Goal: Transaction & Acquisition: Purchase product/service

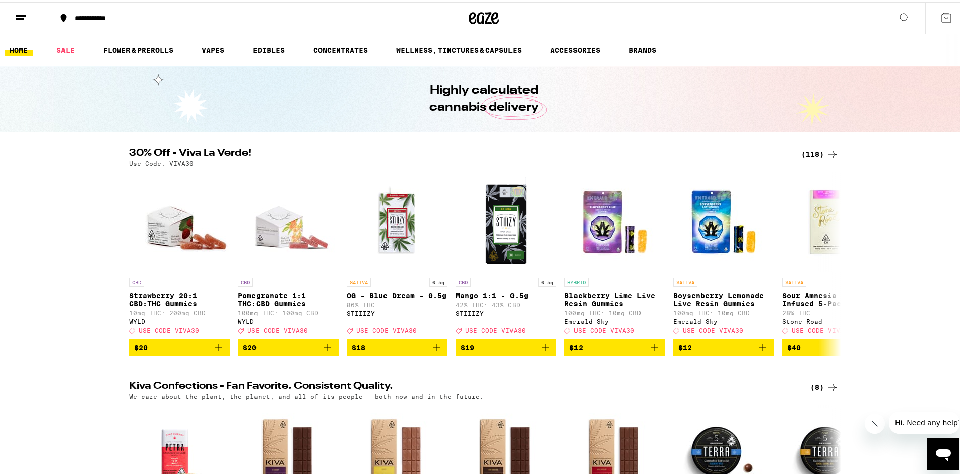
click at [809, 150] on div "(118)" at bounding box center [820, 152] width 37 height 12
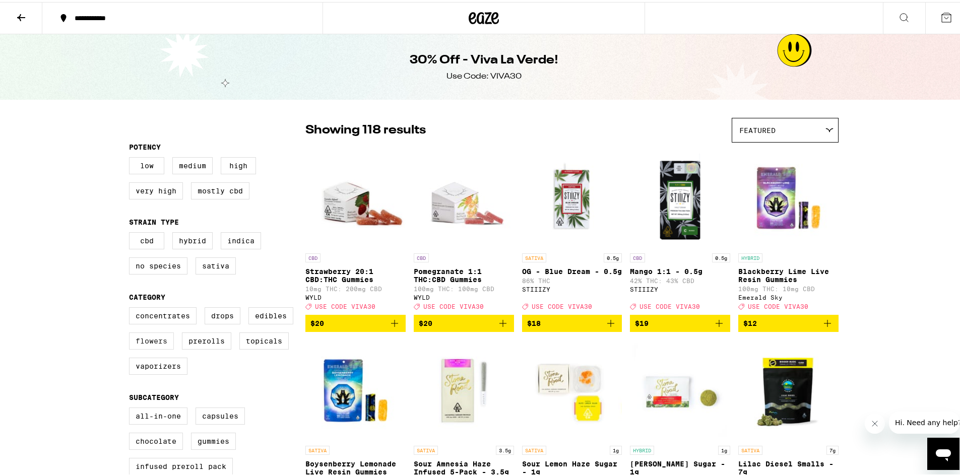
scroll to position [151, 0]
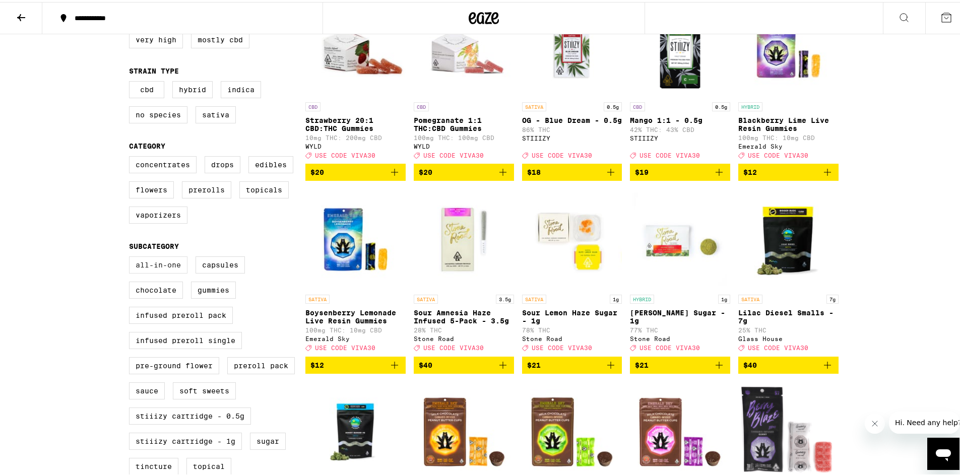
click at [154, 268] on label "All-In-One" at bounding box center [158, 263] width 58 height 17
click at [132, 257] on input "All-In-One" at bounding box center [131, 256] width 1 height 1
checkbox input "true"
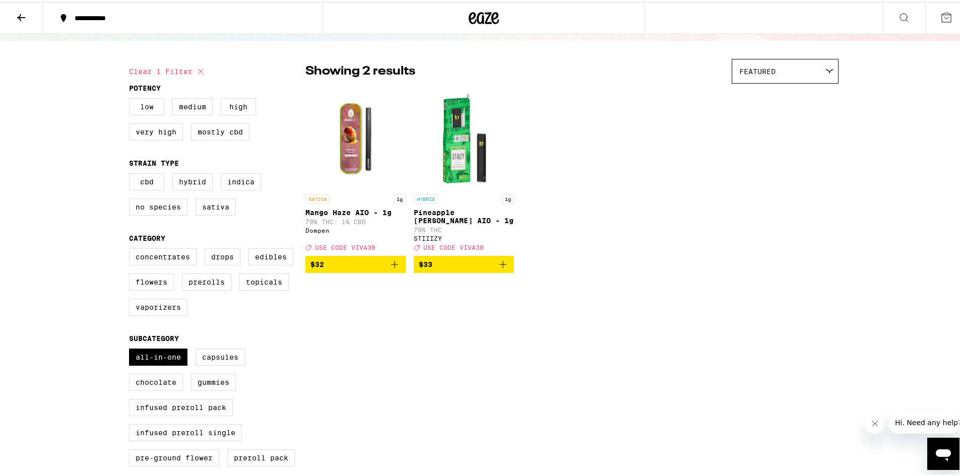
scroll to position [50, 0]
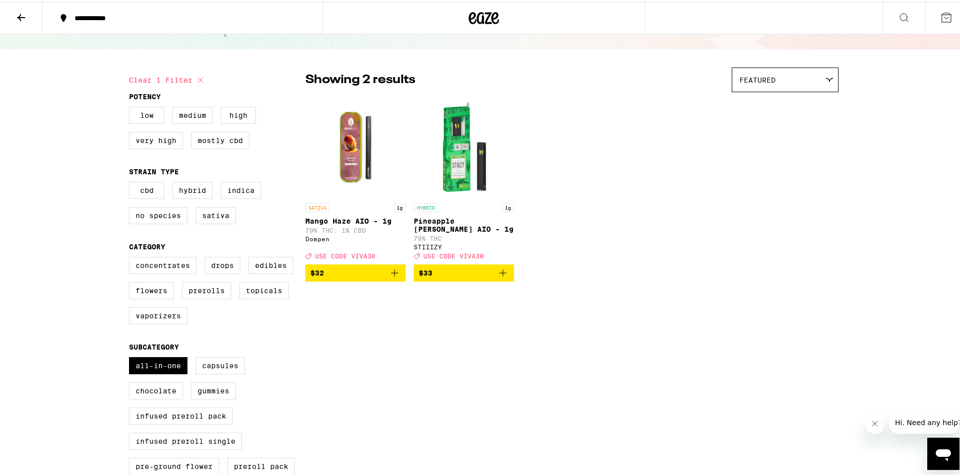
click at [359, 217] on p "Mango Haze AIO - 1g" at bounding box center [356, 219] width 100 height 8
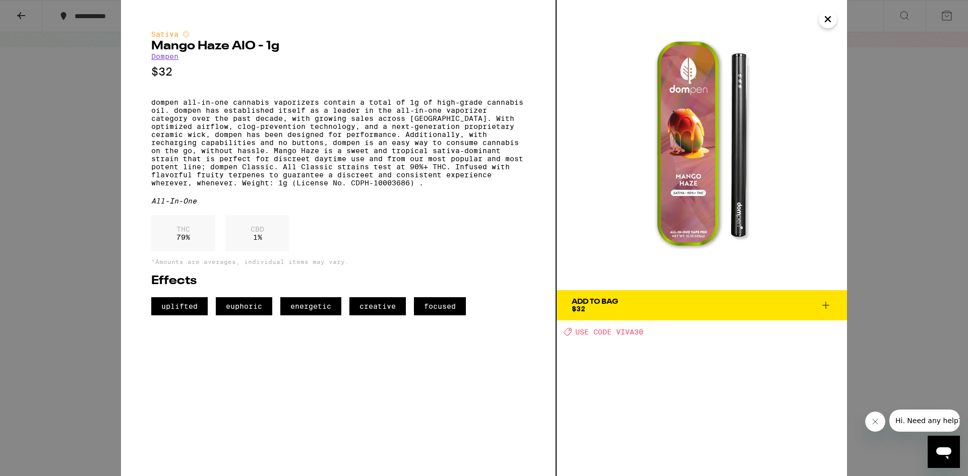
click at [83, 302] on div "Sativa Mango Haze AIO - 1g Dompen $32 dompen all-in-one cannabis vaporizers con…" at bounding box center [484, 238] width 968 height 476
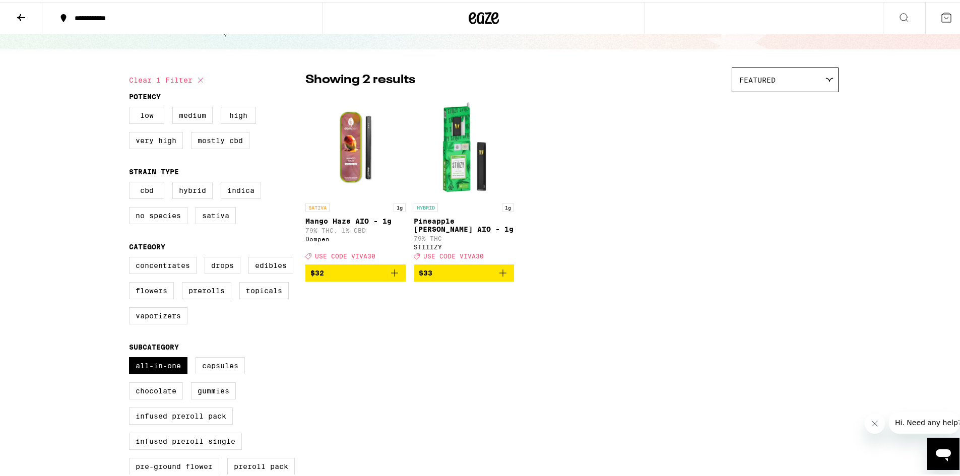
click at [364, 277] on span "$32" at bounding box center [356, 271] width 90 height 12
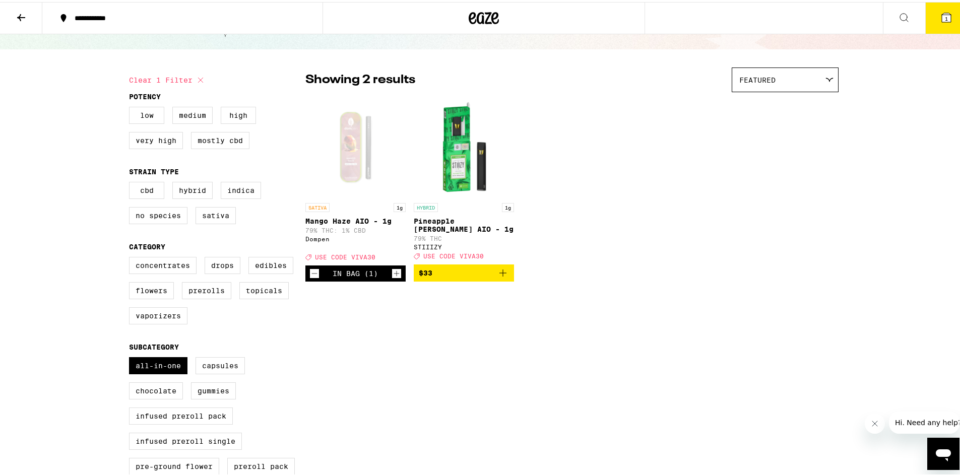
scroll to position [83, 0]
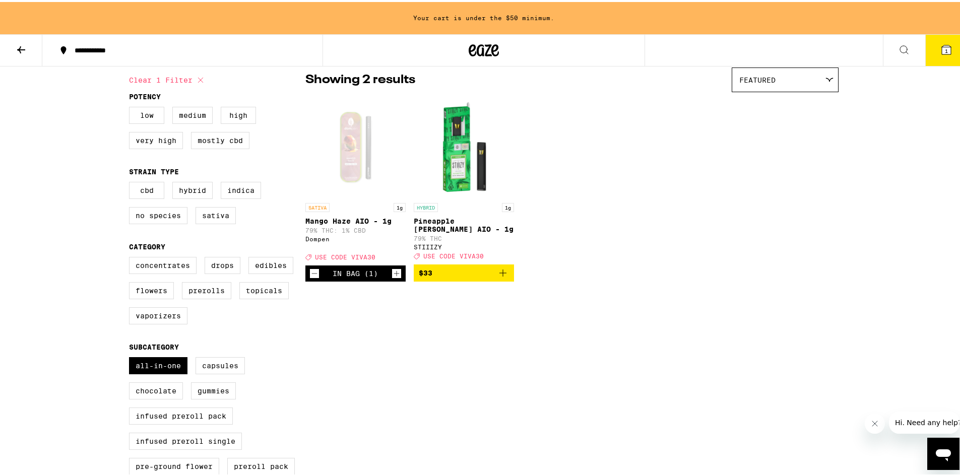
click at [471, 277] on span "$33" at bounding box center [464, 271] width 90 height 12
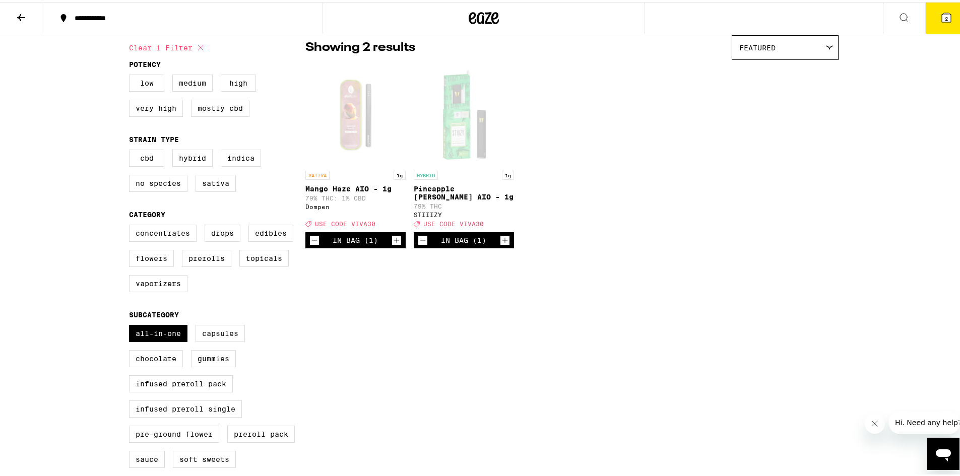
scroll to position [50, 0]
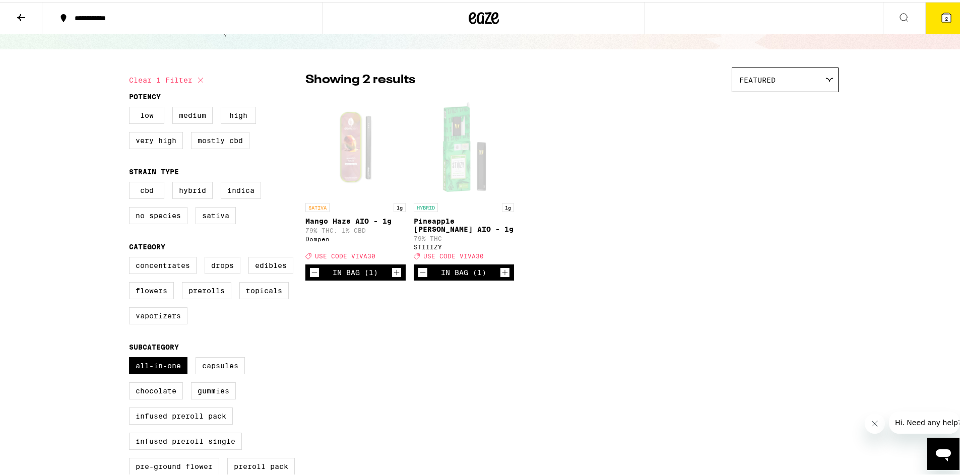
click at [159, 321] on label "Vaporizers" at bounding box center [158, 314] width 58 height 17
click at [132, 257] on input "Vaporizers" at bounding box center [131, 257] width 1 height 1
checkbox input "true"
click at [157, 373] on label "All-In-One" at bounding box center [158, 363] width 58 height 17
click at [132, 357] on input "All-In-One" at bounding box center [131, 357] width 1 height 1
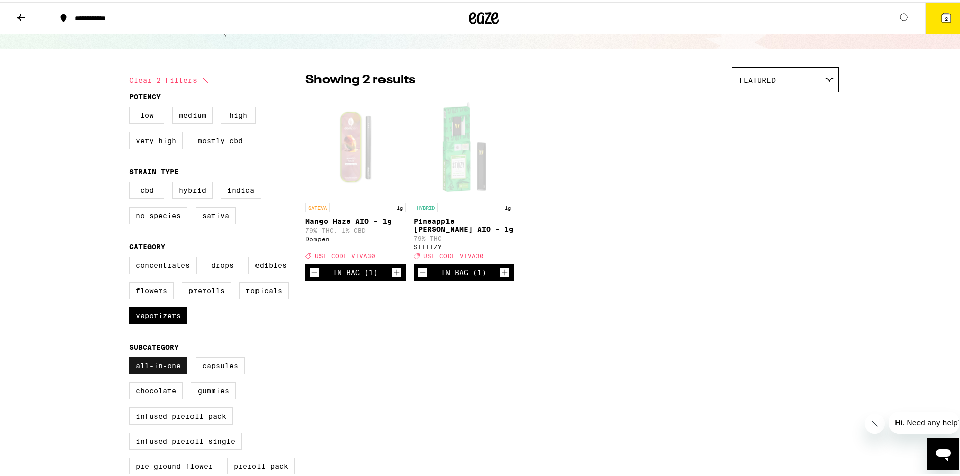
checkbox input "false"
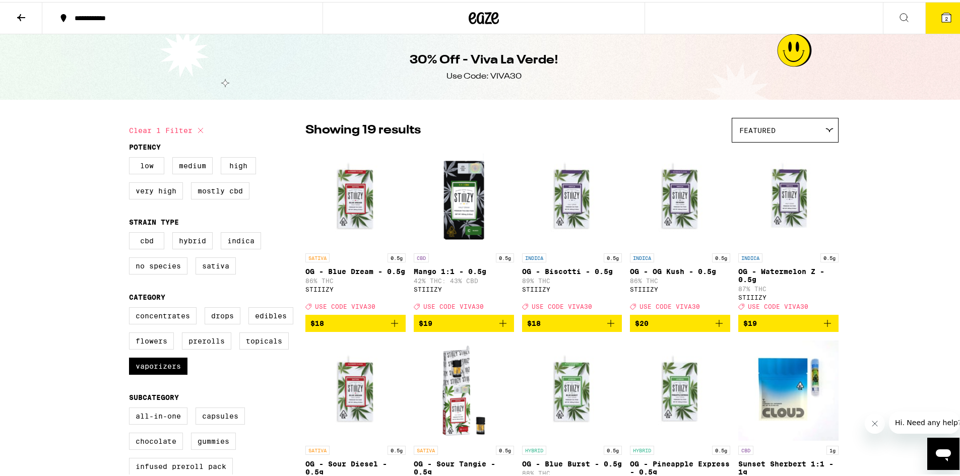
click at [28, 13] on button at bounding box center [21, 17] width 42 height 32
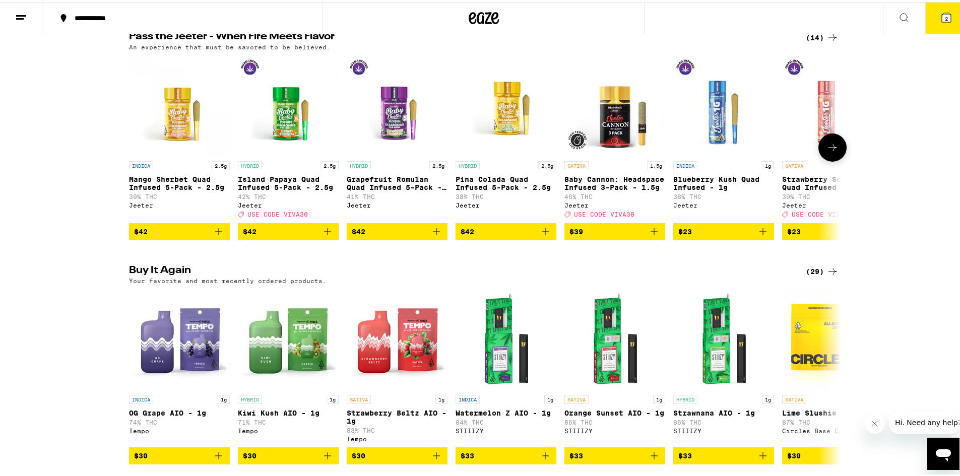
scroll to position [655, 0]
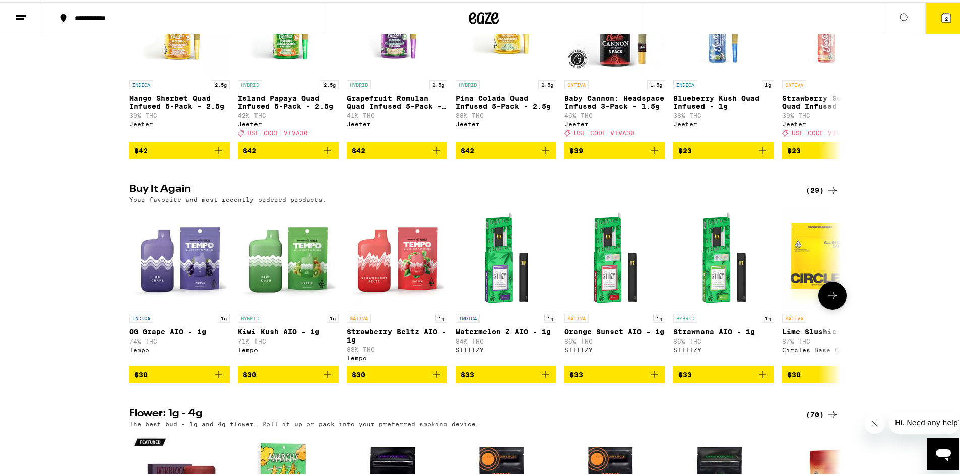
click at [830, 297] on icon at bounding box center [833, 293] width 8 height 7
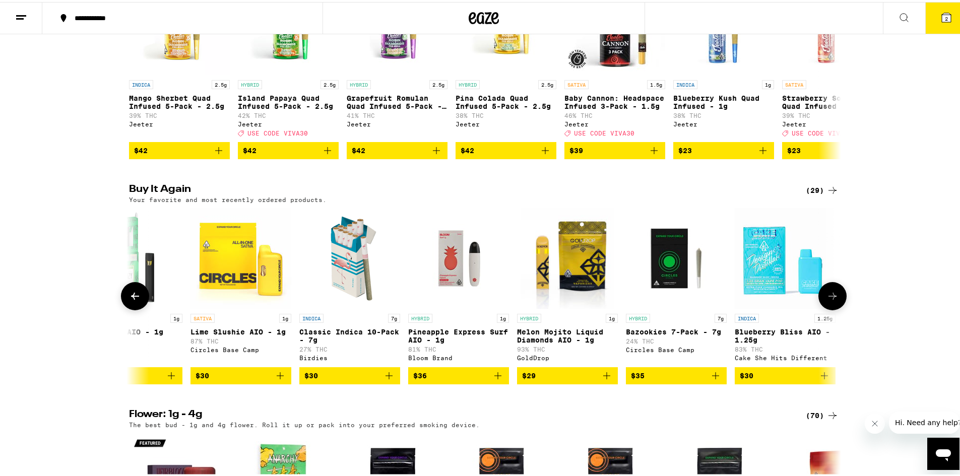
scroll to position [0, 600]
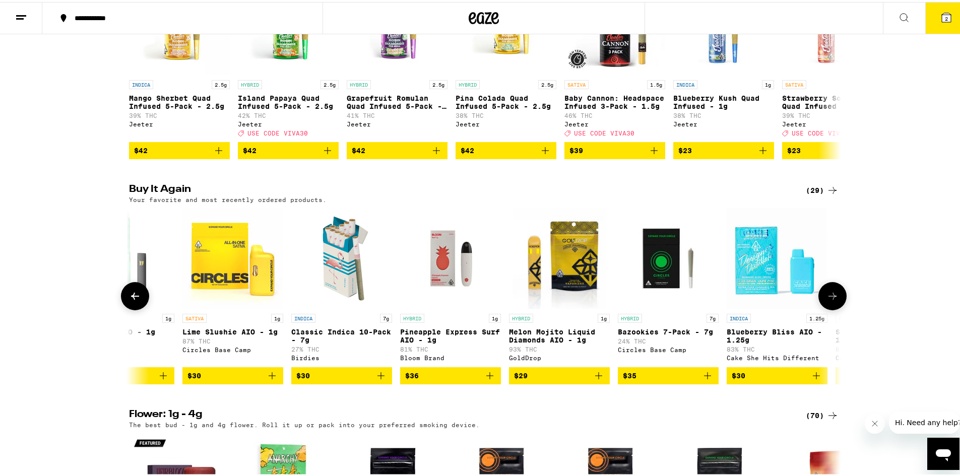
click at [827, 300] on icon at bounding box center [833, 294] width 12 height 12
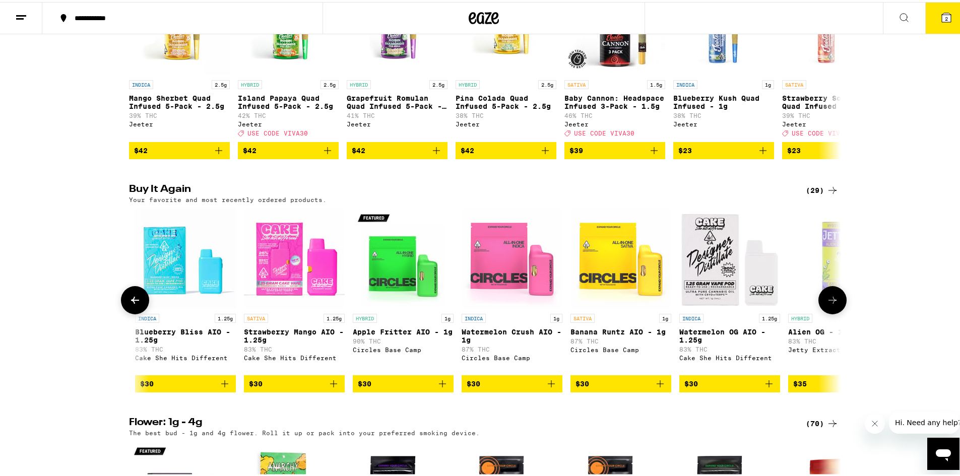
scroll to position [0, 1200]
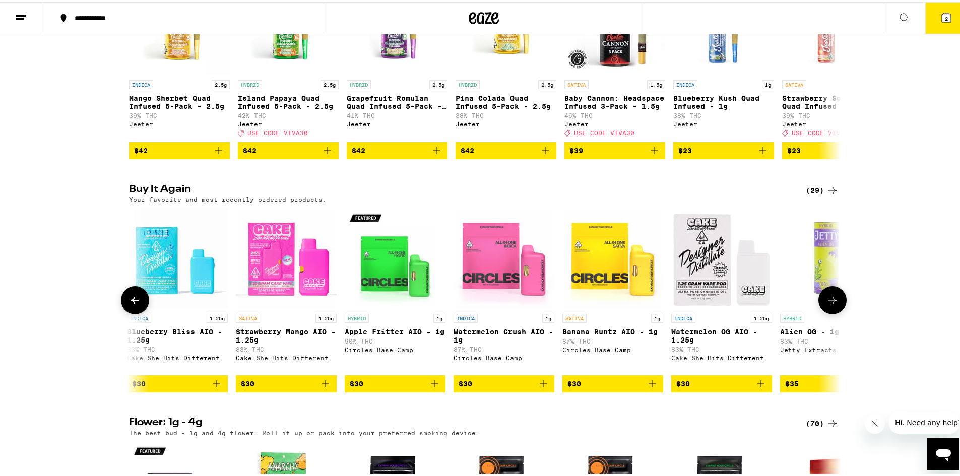
click at [831, 313] on button at bounding box center [833, 298] width 28 height 28
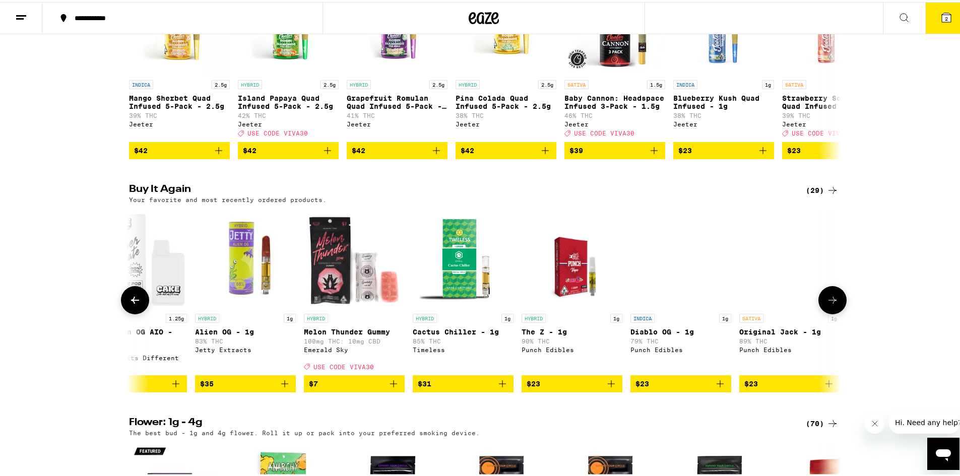
scroll to position [0, 1800]
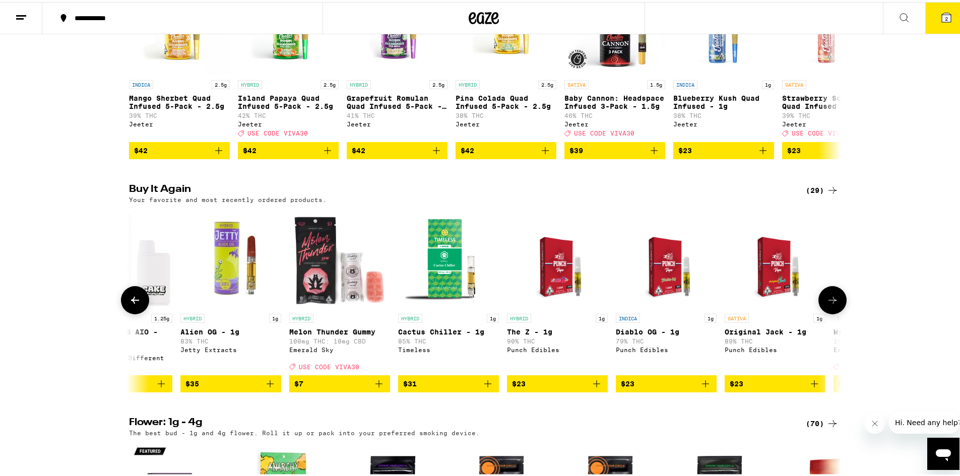
click at [143, 313] on button at bounding box center [135, 298] width 28 height 28
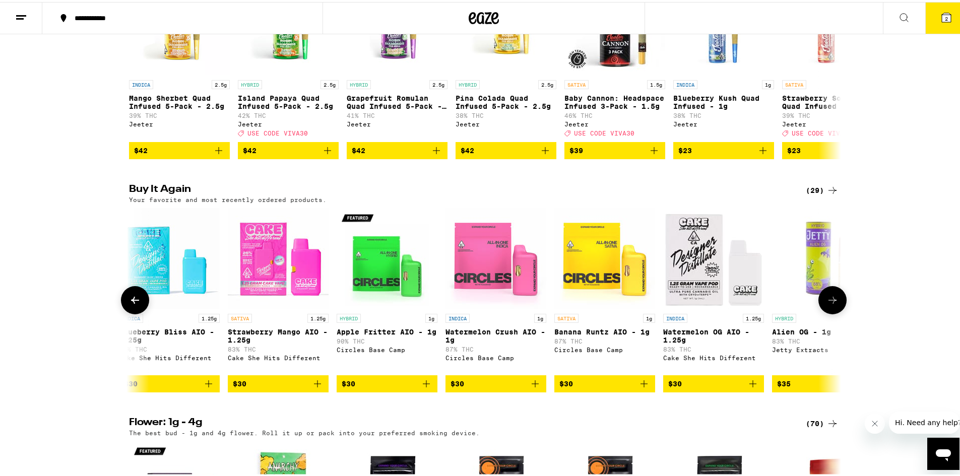
scroll to position [0, 1200]
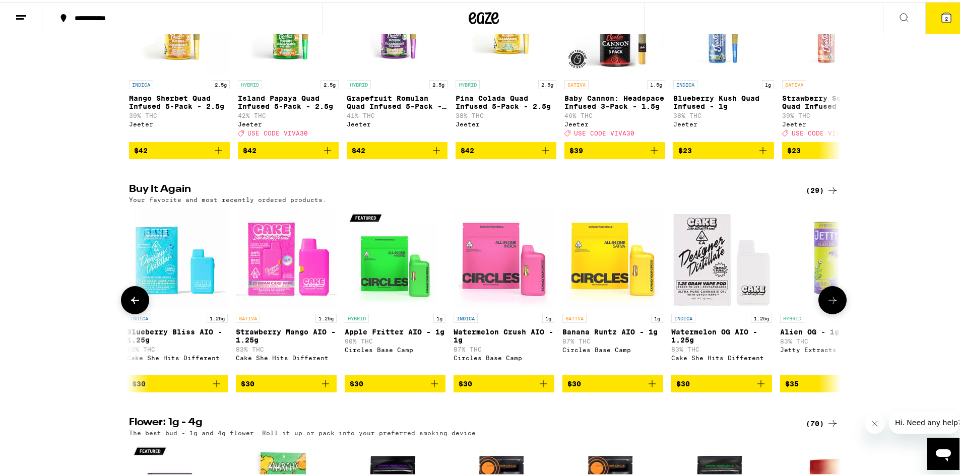
click at [148, 307] on img "Open page for Blueberry Bliss AIO - 1.25g from Cake She Hits Different" at bounding box center [177, 256] width 101 height 101
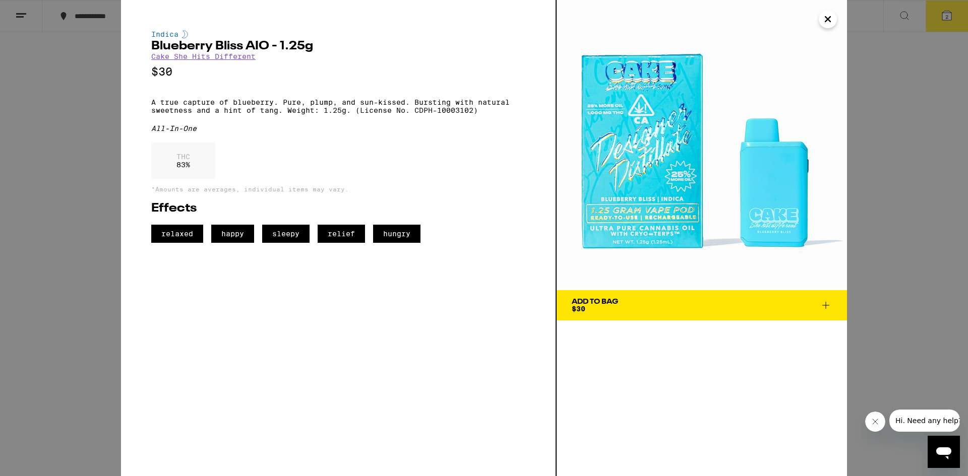
click at [0, 242] on div "Indica Blueberry Bliss AIO - 1.25g Cake She Hits Different $30 A true capture o…" at bounding box center [484, 238] width 968 height 476
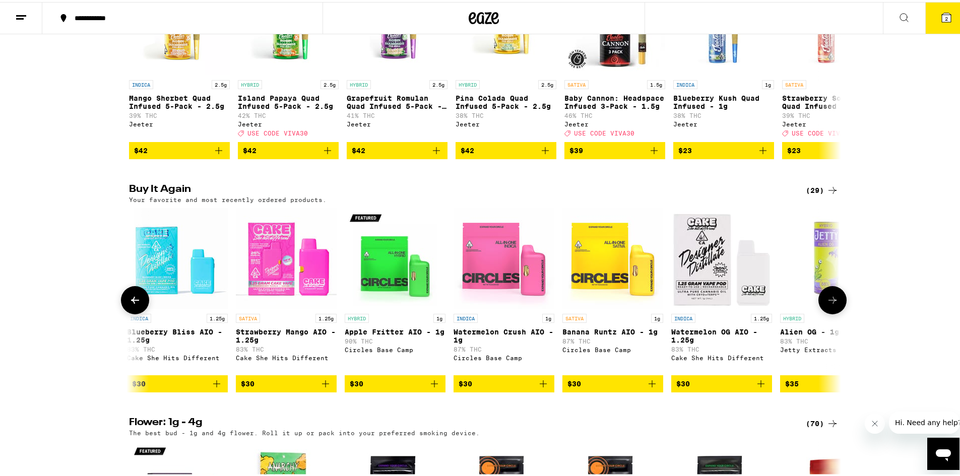
click at [131, 302] on icon at bounding box center [135, 298] width 8 height 7
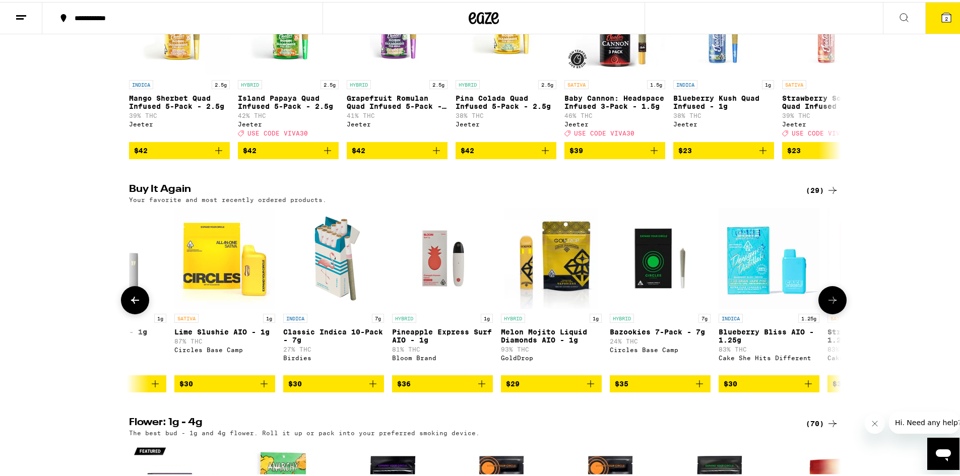
scroll to position [0, 600]
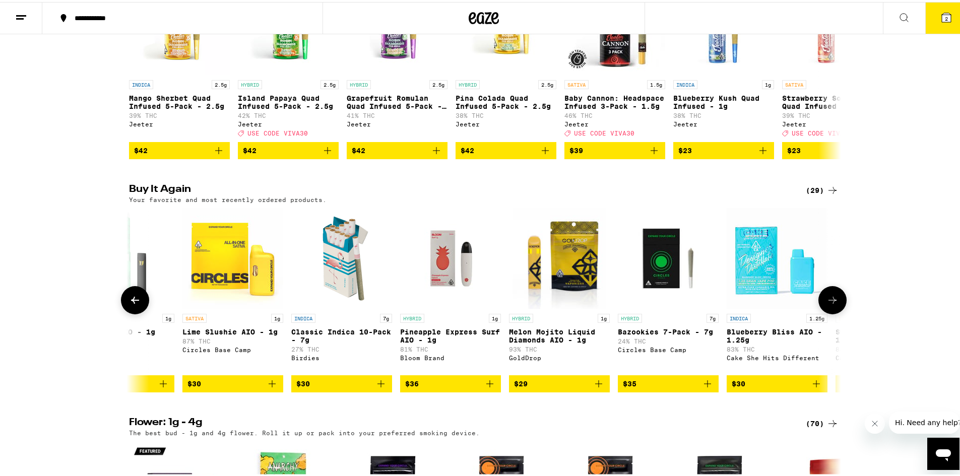
click at [131, 302] on icon at bounding box center [135, 298] width 8 height 7
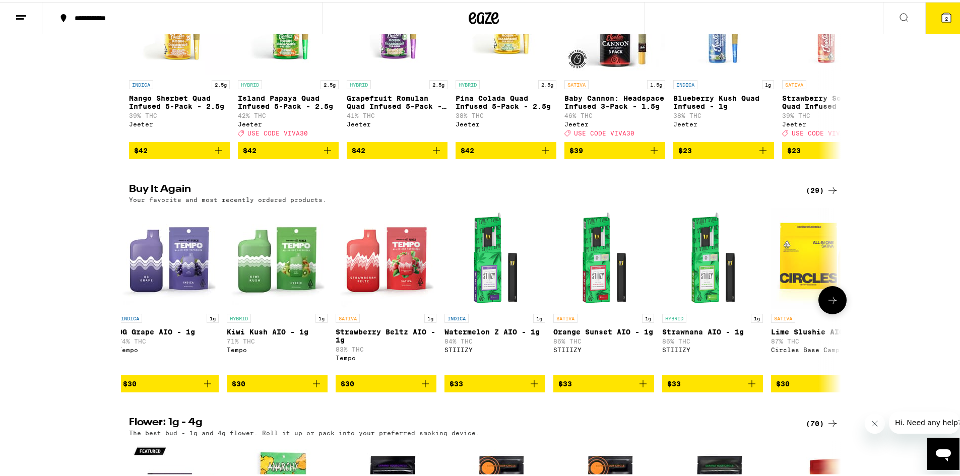
scroll to position [0, 0]
